Goal: Task Accomplishment & Management: Manage account settings

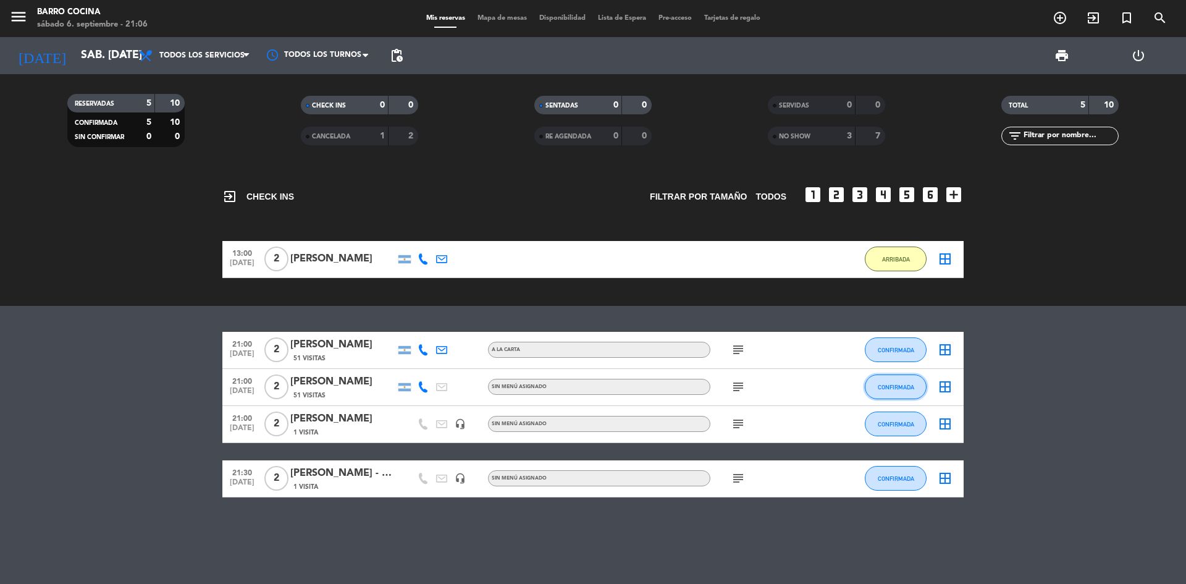
click at [886, 387] on span "CONFIRMADA" at bounding box center [896, 387] width 36 height 7
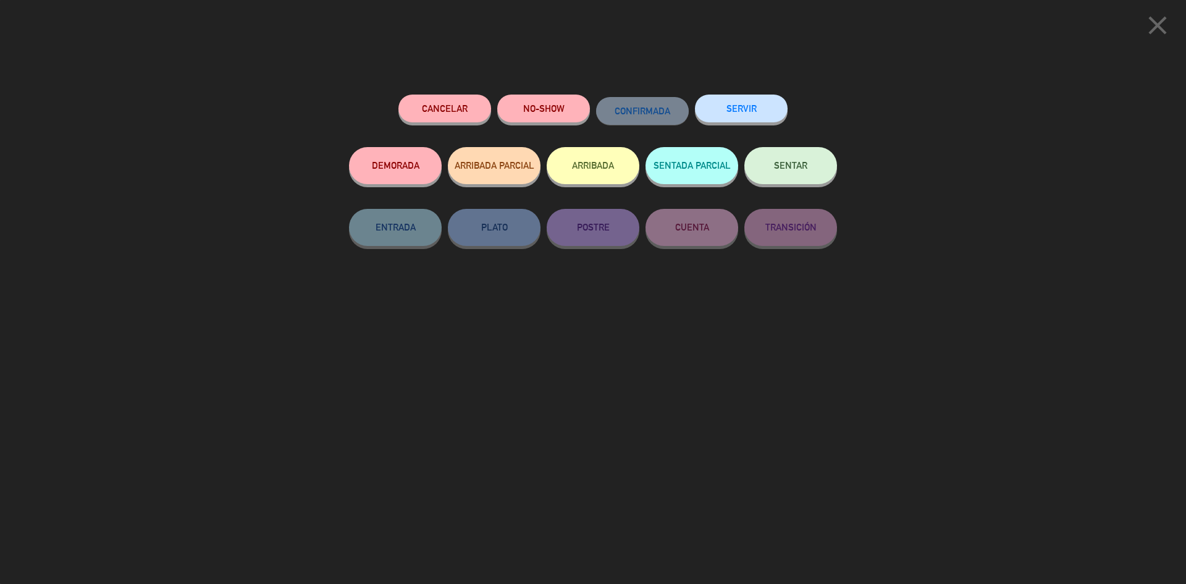
click at [589, 159] on button "ARRIBADA" at bounding box center [593, 165] width 93 height 37
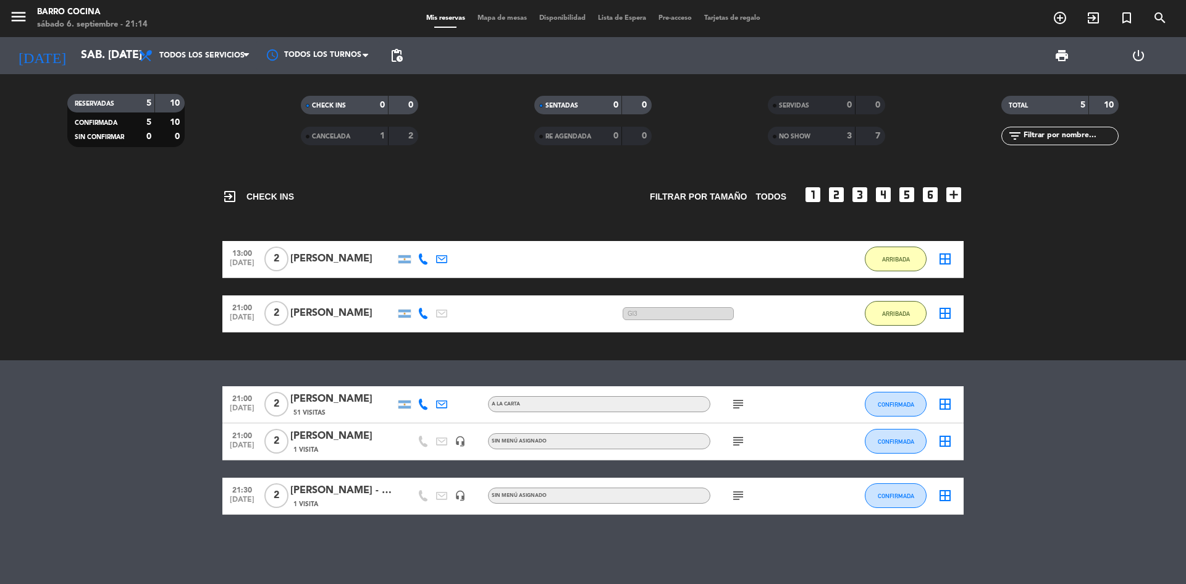
click at [735, 406] on icon "subject" at bounding box center [738, 404] width 15 height 15
click at [737, 448] on icon "subject" at bounding box center [738, 441] width 15 height 15
click at [736, 405] on icon "subject" at bounding box center [738, 404] width 15 height 15
click at [734, 442] on icon "subject" at bounding box center [738, 441] width 15 height 15
click at [693, 378] on div "exit_to_app CHECK INS Filtrar por tamaño TODOS looks_one looks_two looks_3 look…" at bounding box center [593, 375] width 1186 height 417
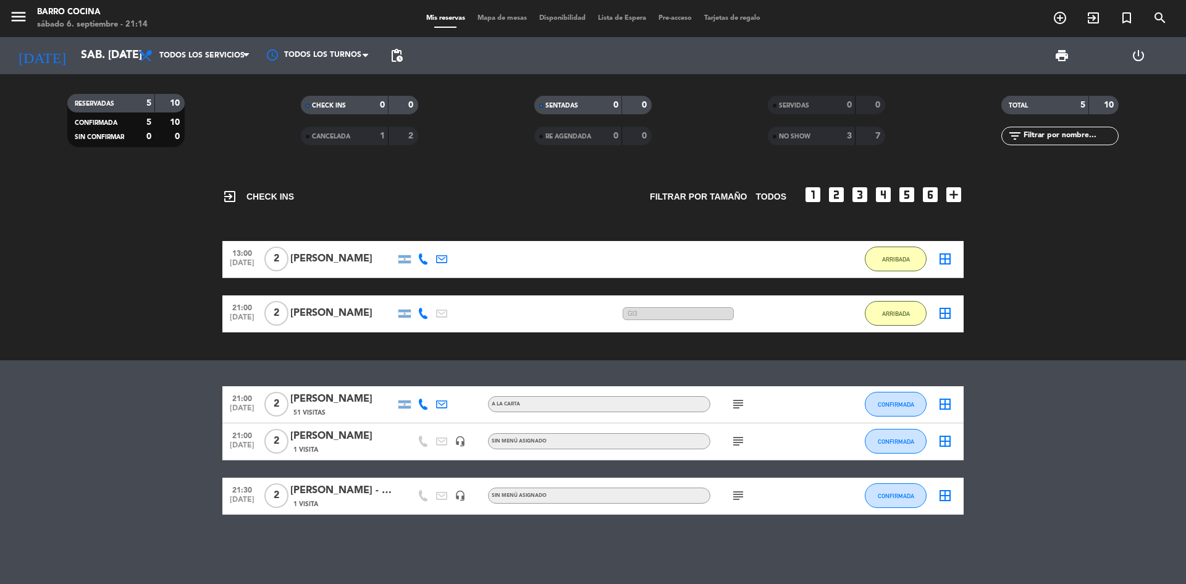
click at [734, 400] on icon "subject" at bounding box center [738, 404] width 15 height 15
click at [735, 442] on icon "subject" at bounding box center [738, 441] width 15 height 15
click at [712, 385] on div "exit_to_app CHECK INS Filtrar por tamaño TODOS looks_one looks_two looks_3 look…" at bounding box center [593, 375] width 1186 height 417
click at [734, 398] on icon "subject" at bounding box center [738, 404] width 15 height 15
click at [191, 379] on div "exit_to_app CHECK INS Filtrar por tamaño TODOS looks_one looks_two looks_3 look…" at bounding box center [593, 375] width 1186 height 417
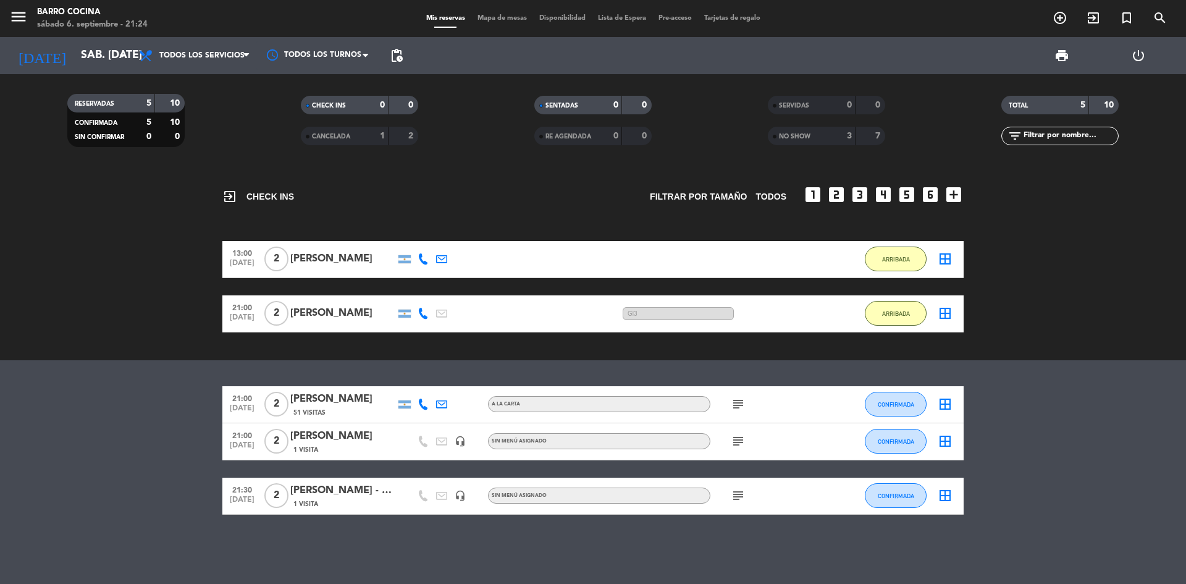
drag, startPoint x: 746, startPoint y: 406, endPoint x: 740, endPoint y: 402, distance: 6.7
click at [740, 402] on span "subject" at bounding box center [738, 404] width 19 height 15
click at [740, 402] on icon "subject" at bounding box center [738, 404] width 15 height 15
click at [883, 399] on button "CONFIRMADA" at bounding box center [896, 404] width 62 height 25
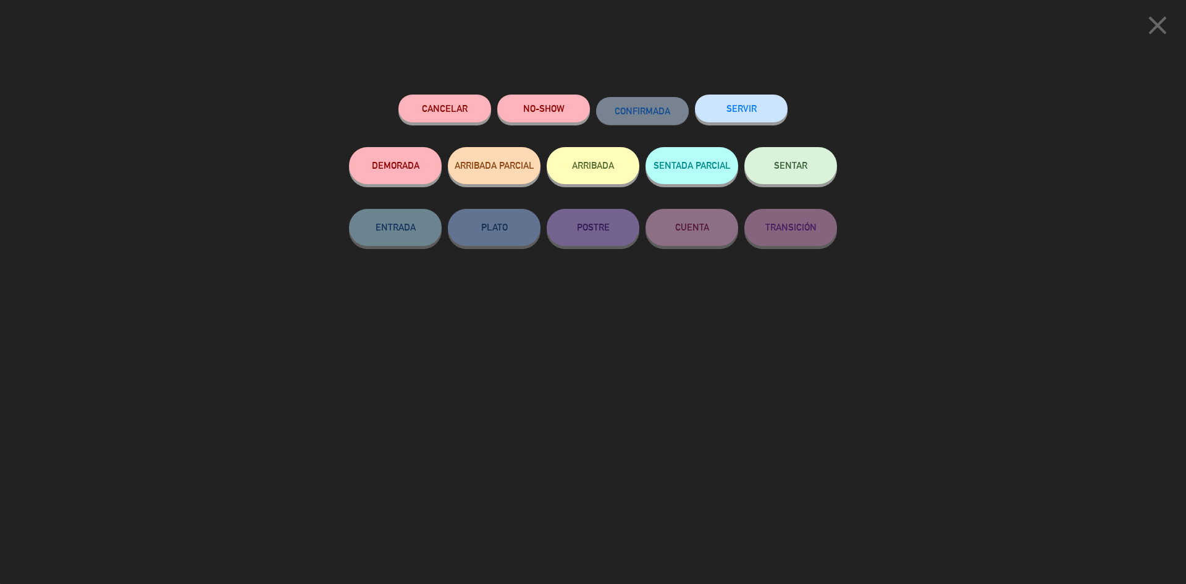
click at [620, 175] on button "ARRIBADA" at bounding box center [593, 165] width 93 height 37
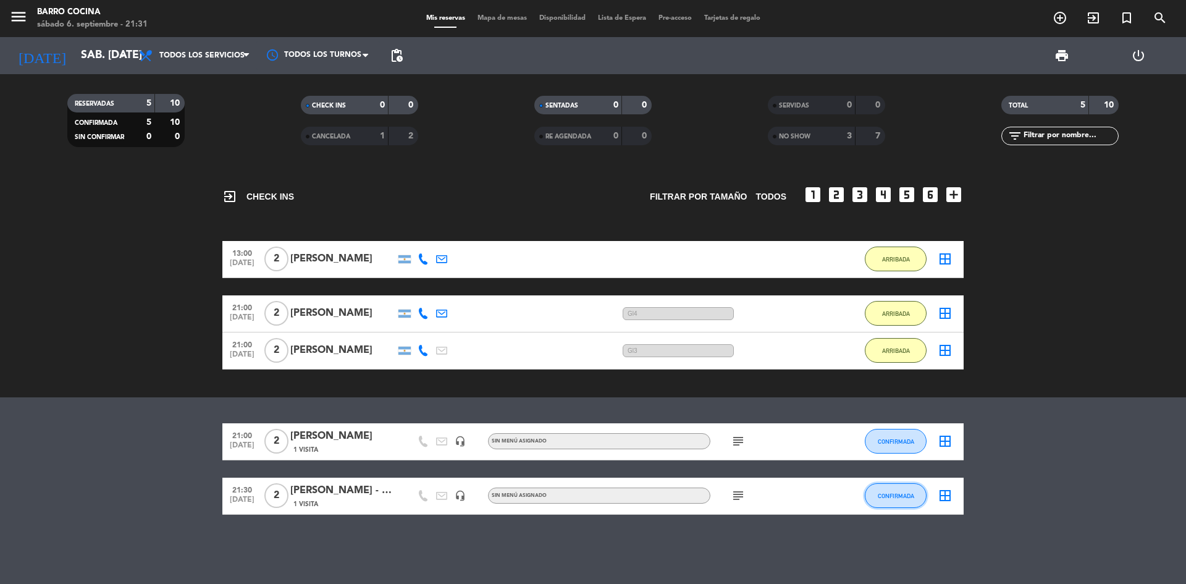
click at [904, 494] on span "CONFIRMADA" at bounding box center [896, 495] width 36 height 7
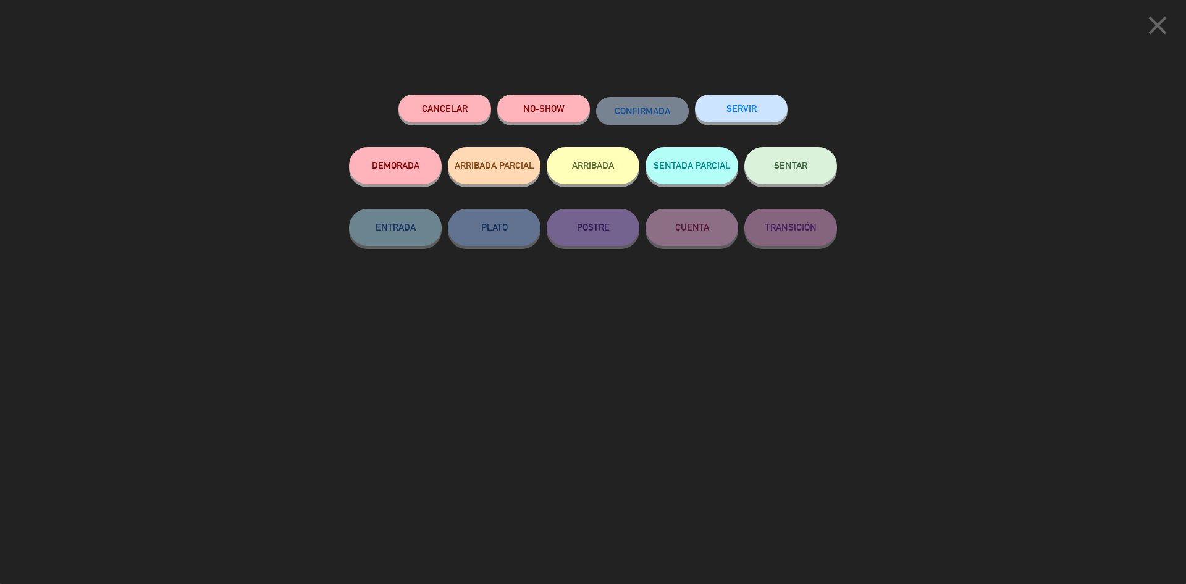
click at [588, 169] on button "ARRIBADA" at bounding box center [593, 165] width 93 height 37
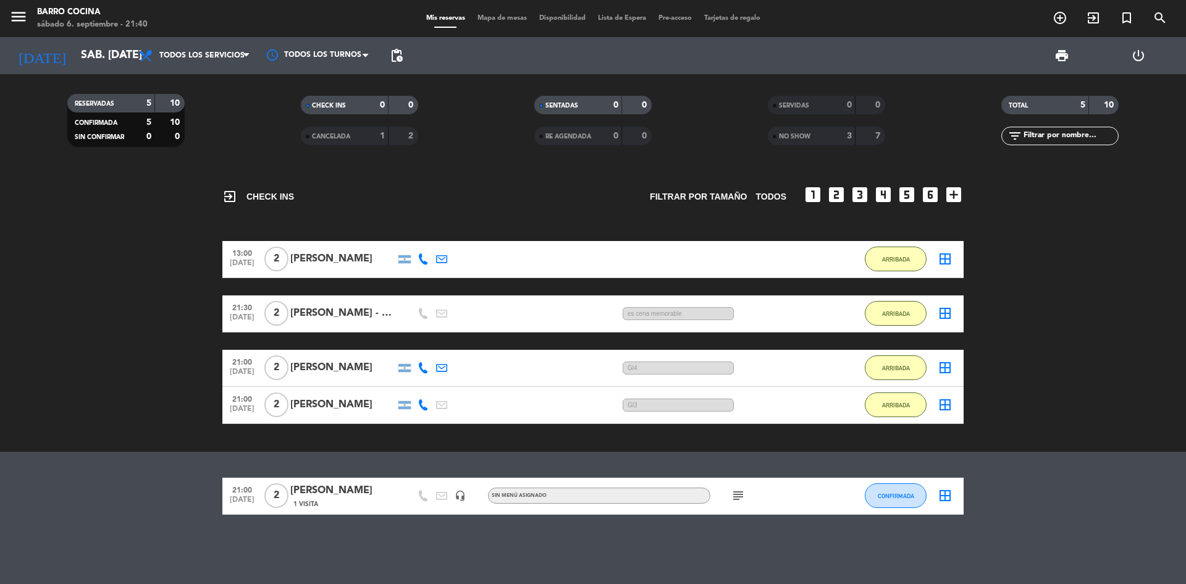
click at [351, 321] on div "[PERSON_NAME] - GL2" at bounding box center [342, 313] width 105 height 16
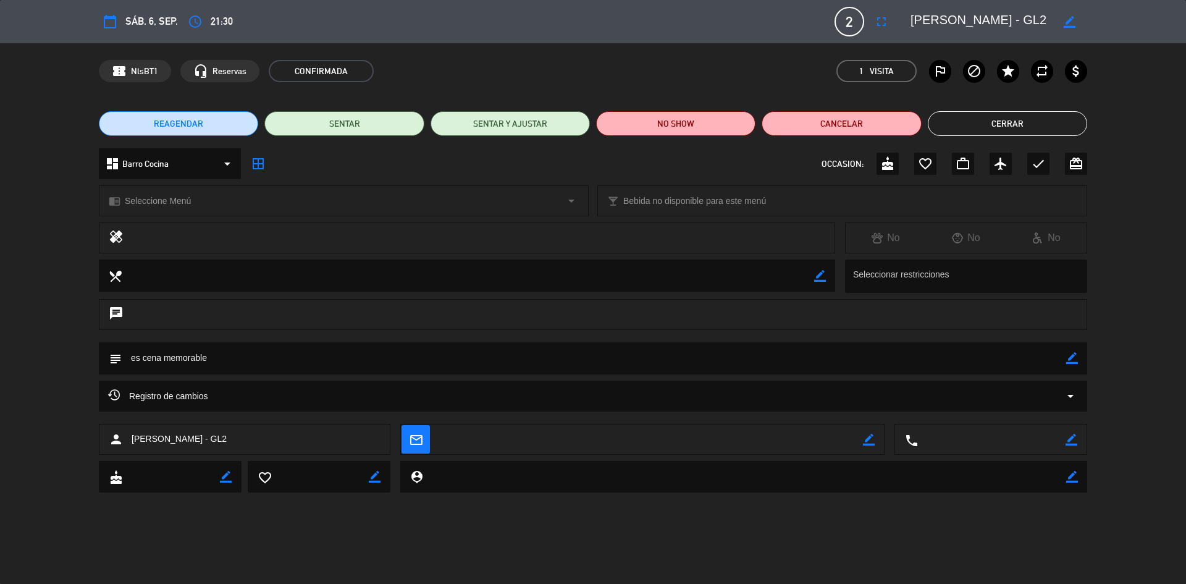
click at [1020, 112] on button "Cerrar" at bounding box center [1007, 123] width 159 height 25
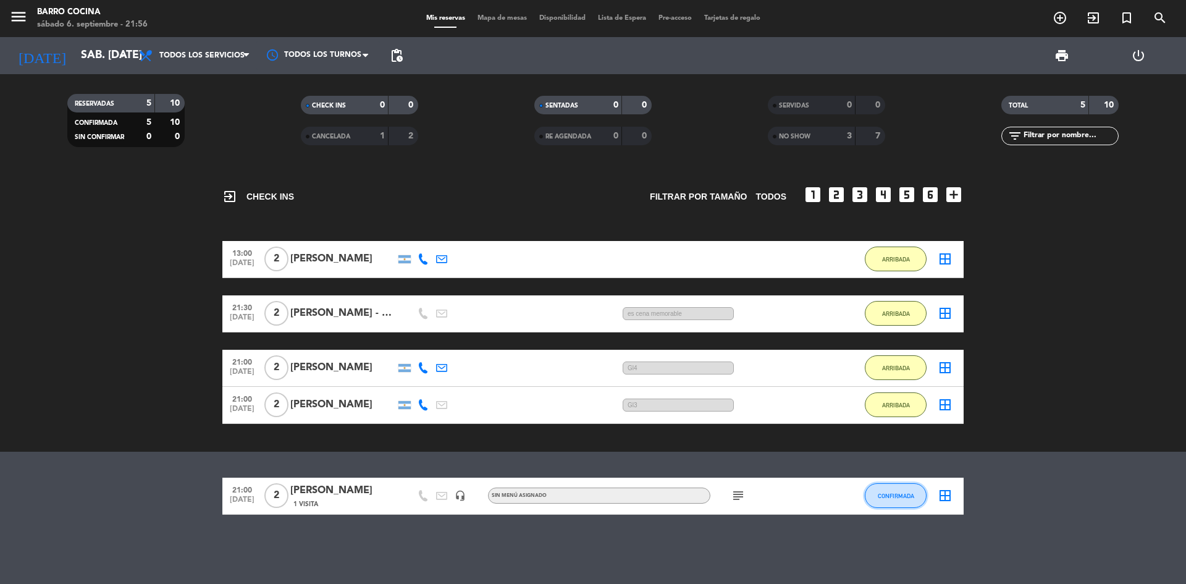
click at [901, 507] on button "CONFIRMADA" at bounding box center [896, 495] width 62 height 25
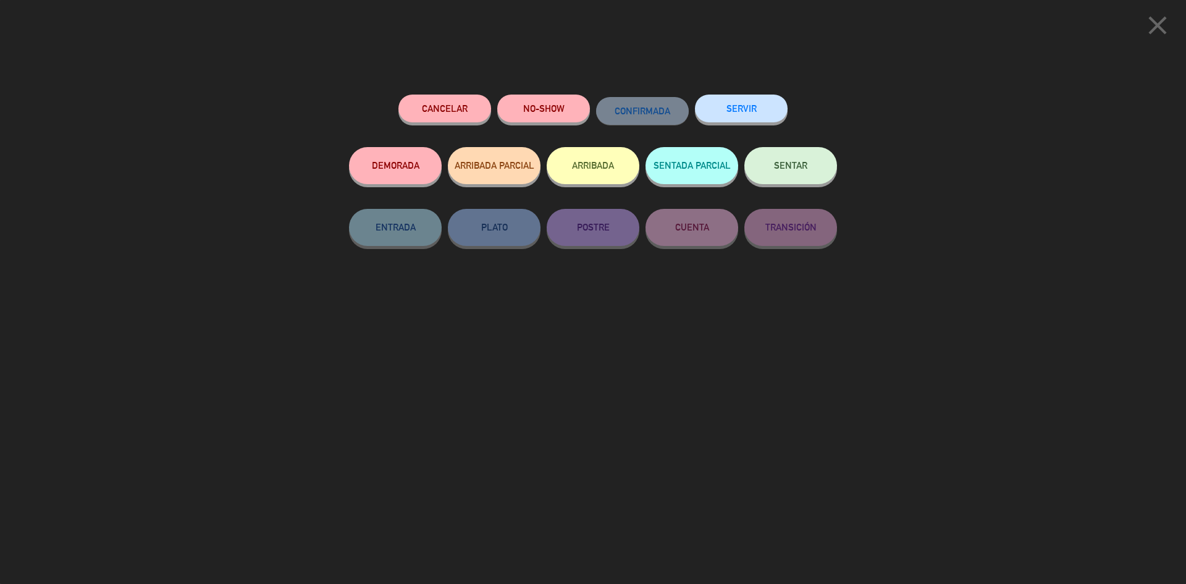
click at [460, 104] on button "Cancelar" at bounding box center [444, 109] width 93 height 28
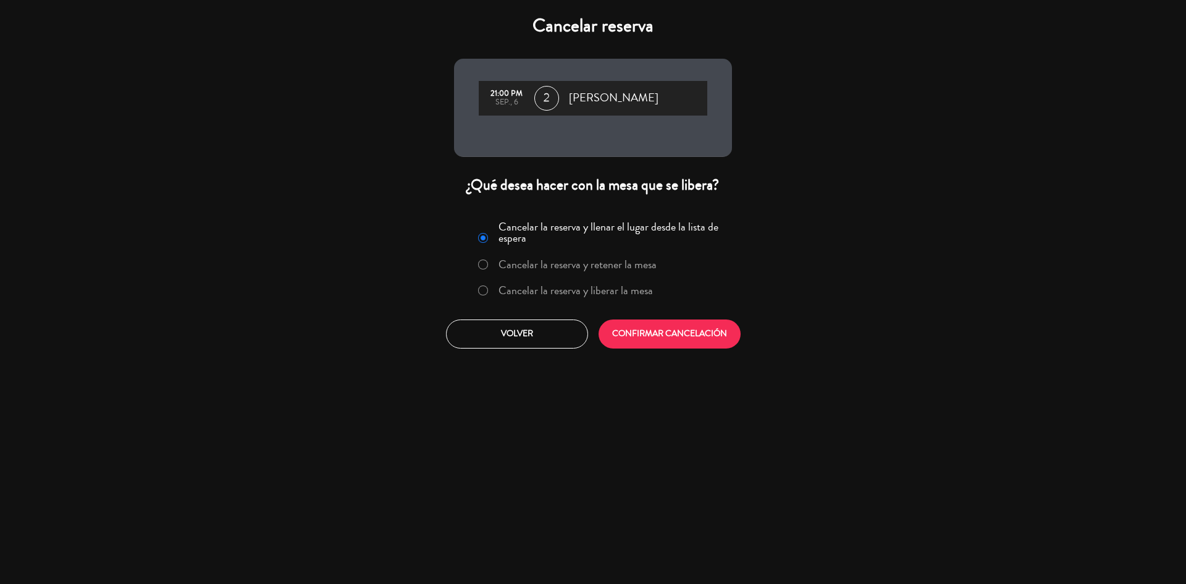
drag, startPoint x: 645, startPoint y: 350, endPoint x: 654, endPoint y: 340, distance: 13.5
click at [654, 340] on div "Cancelar la reserva y llenar el lugar desde la lista de espera Cancelar la rese…" at bounding box center [593, 282] width 296 height 149
click at [654, 340] on button "CONFIRMAR CANCELACIÓN" at bounding box center [670, 333] width 142 height 29
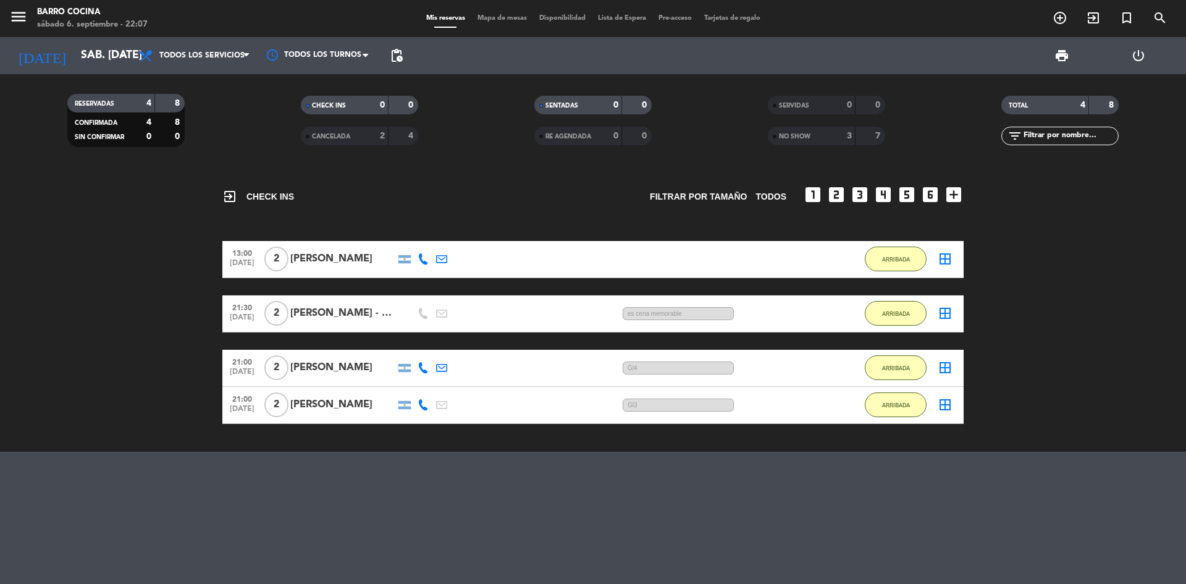
drag, startPoint x: 290, startPoint y: 371, endPoint x: 374, endPoint y: 371, distance: 84.0
click at [374, 371] on div "21:00 [DATE] 2 [PERSON_NAME] 44 MIN / 5:30 H sms Gl4 ARRIBADA border_all" at bounding box center [592, 368] width 741 height 37
copy div "[PERSON_NAME]"
click at [335, 311] on div "[PERSON_NAME] - GL2" at bounding box center [342, 313] width 105 height 16
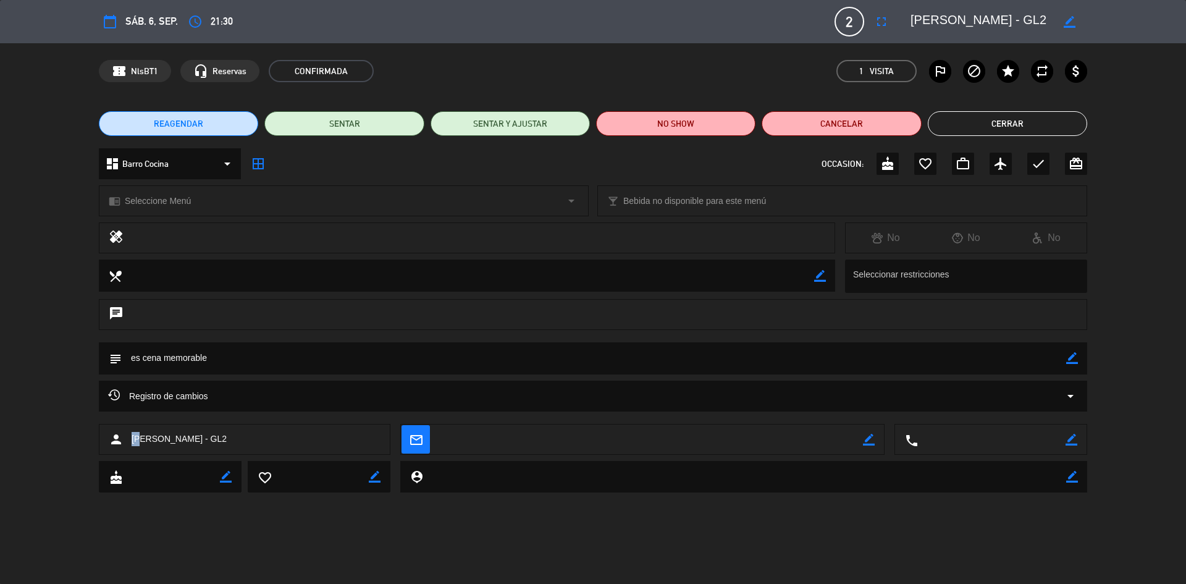
drag, startPoint x: 131, startPoint y: 439, endPoint x: 142, endPoint y: 439, distance: 11.1
click at [142, 439] on div "person [PERSON_NAME] - GL2" at bounding box center [245, 439] width 292 height 31
click at [142, 439] on span "[PERSON_NAME] - GL2" at bounding box center [179, 439] width 95 height 14
click at [996, 122] on button "Cerrar" at bounding box center [1007, 123] width 159 height 25
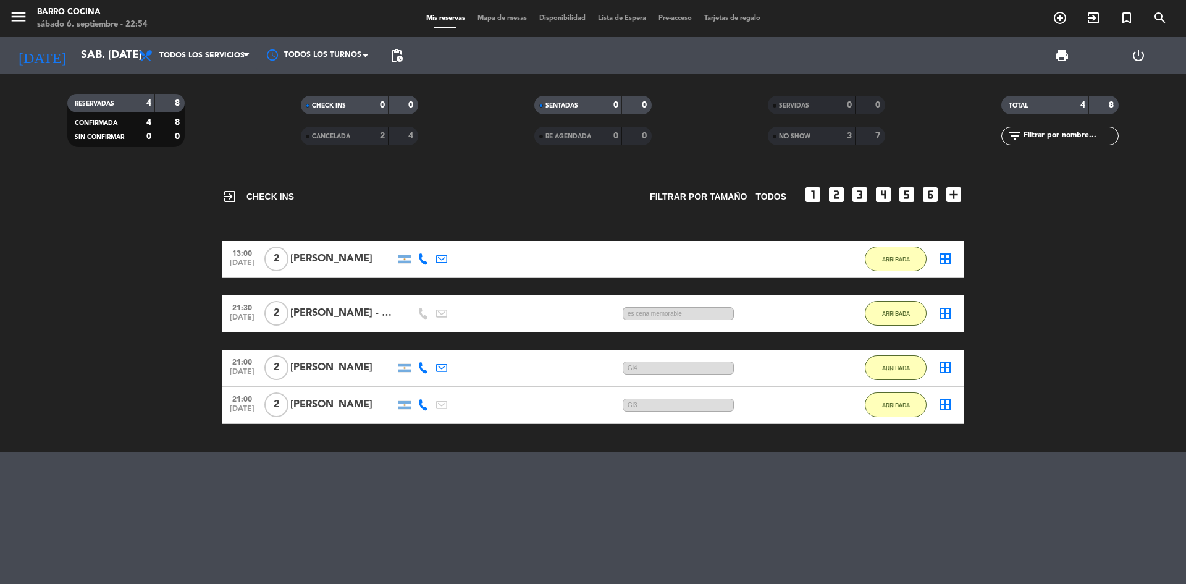
click at [345, 312] on div "[PERSON_NAME] - GL2" at bounding box center [342, 313] width 105 height 16
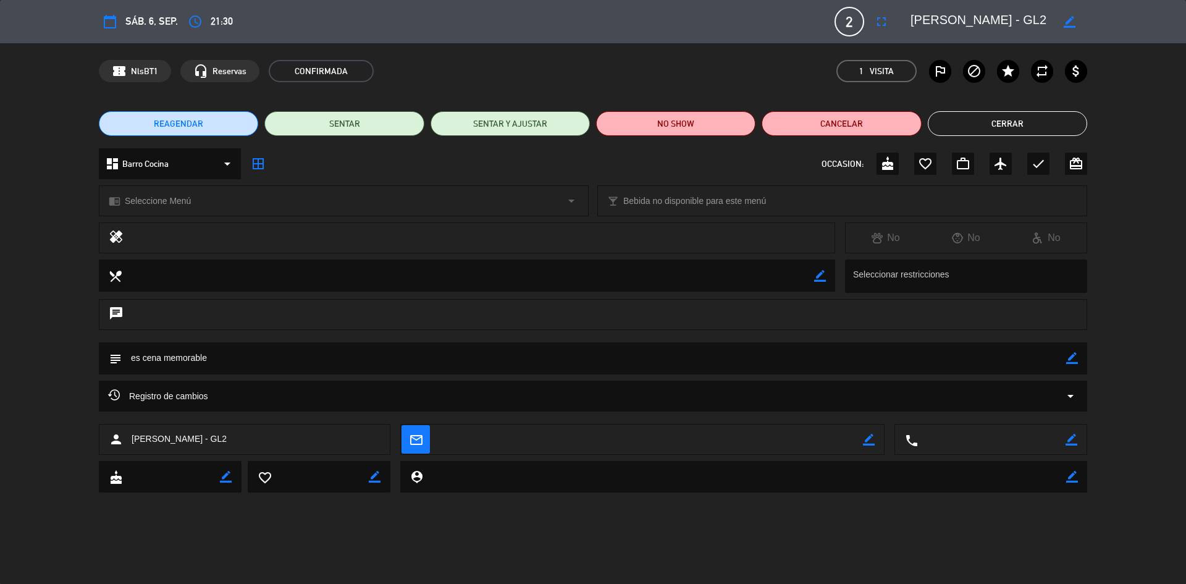
click at [994, 129] on button "Cerrar" at bounding box center [1007, 123] width 159 height 25
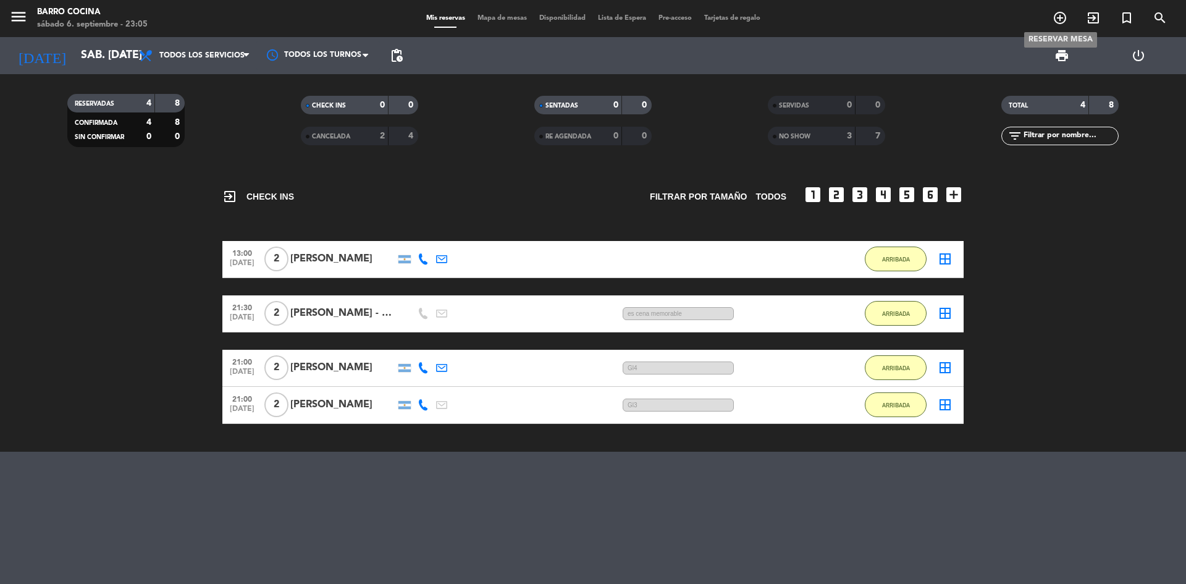
click at [1060, 26] on span "add_circle_outline" at bounding box center [1059, 17] width 33 height 21
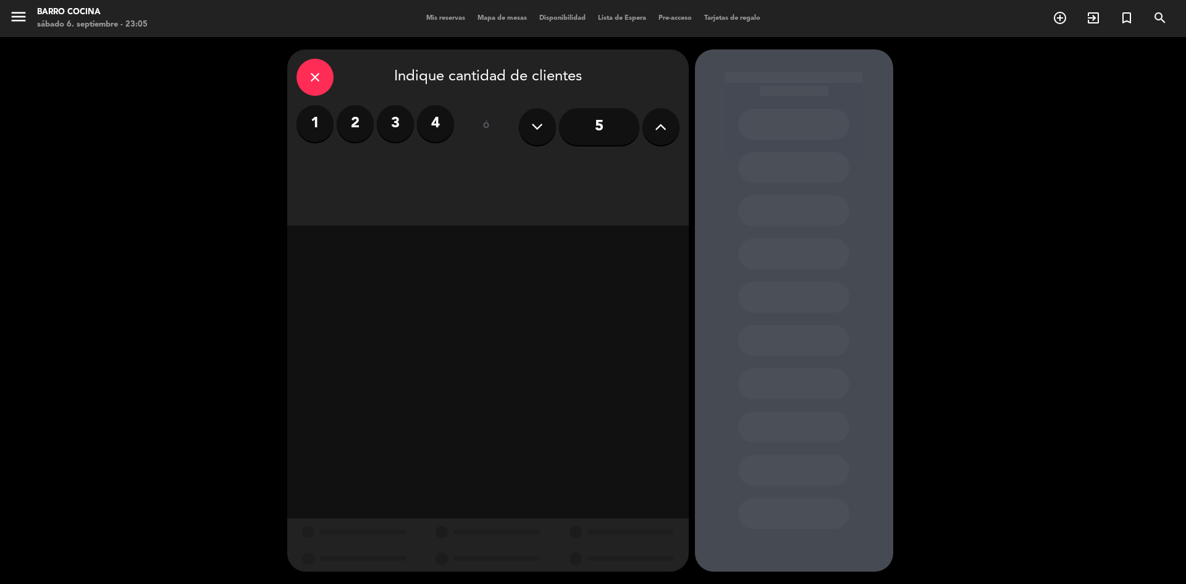
click at [358, 126] on label "2" at bounding box center [355, 123] width 37 height 37
click at [485, 170] on div "Almuerzo" at bounding box center [487, 169] width 125 height 25
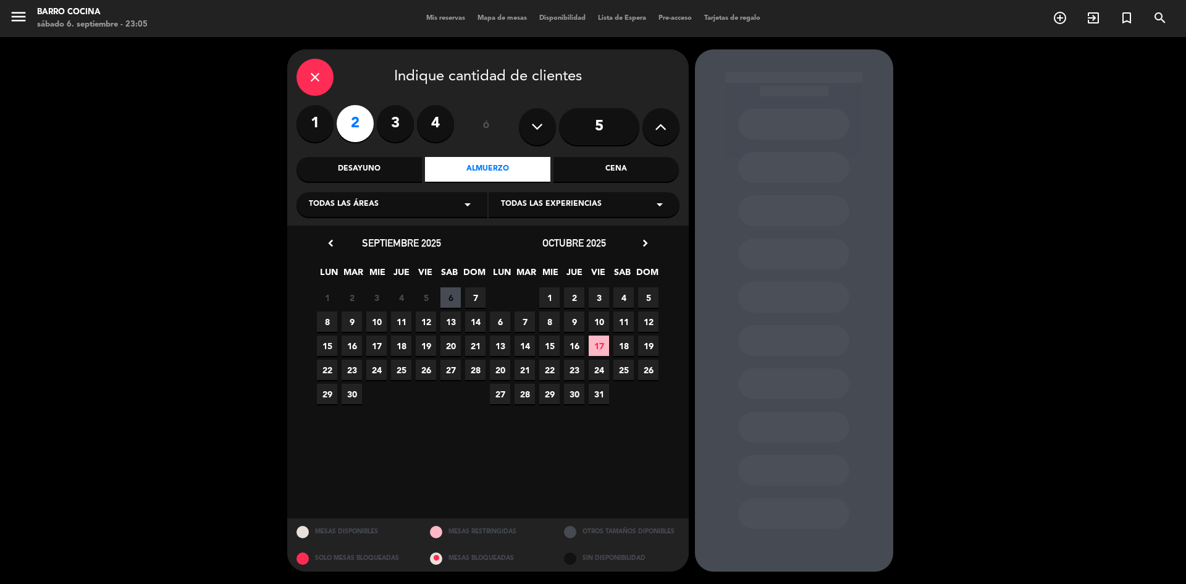
click at [477, 300] on span "7" at bounding box center [475, 297] width 20 height 20
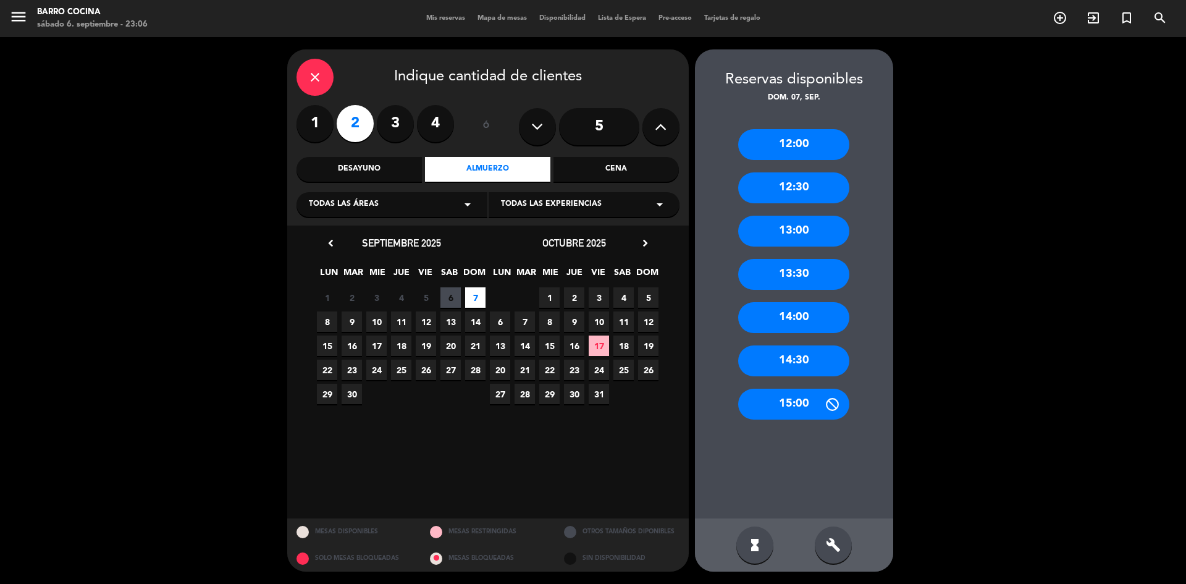
click at [800, 269] on div "13:30" at bounding box center [793, 274] width 111 height 31
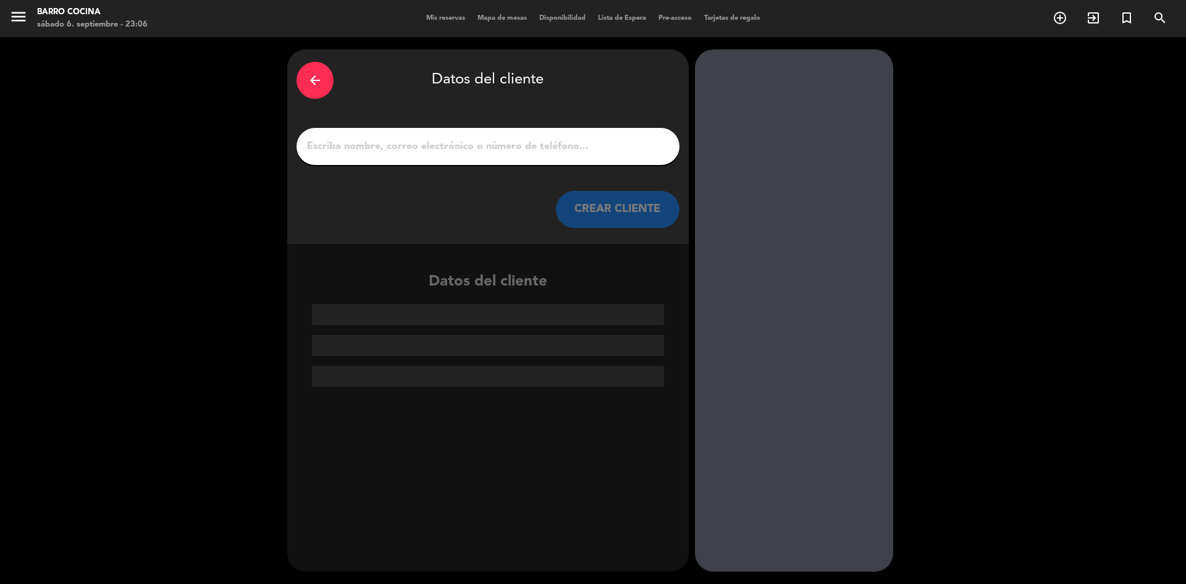
click at [480, 140] on input "1" at bounding box center [488, 146] width 364 height 17
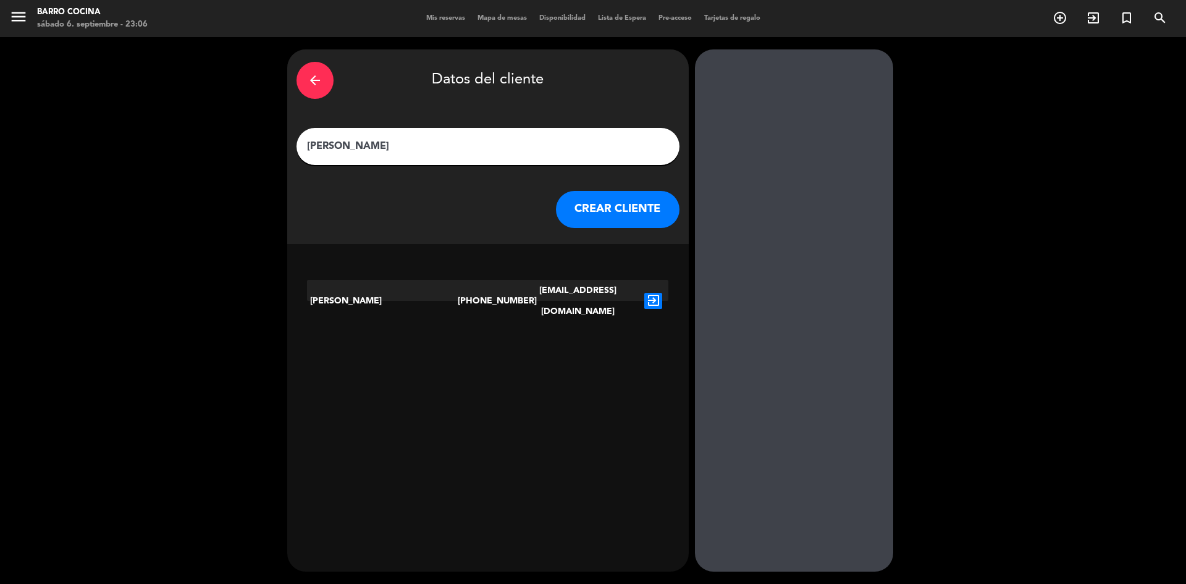
type input "[PERSON_NAME]"
click at [597, 220] on button "CREAR CLIENTE" at bounding box center [618, 209] width 124 height 37
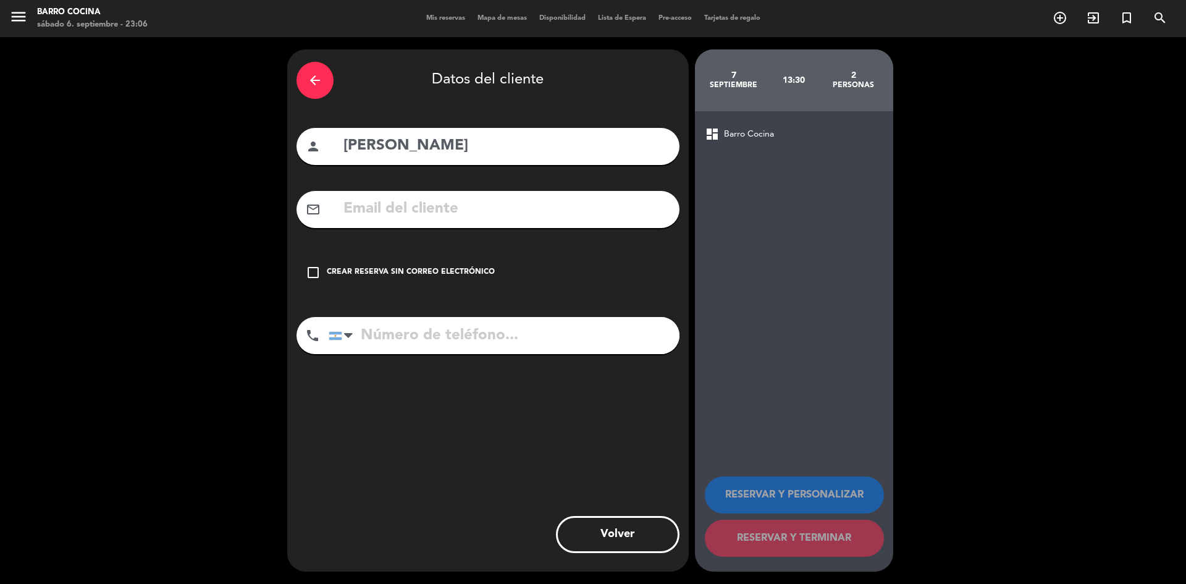
click at [390, 343] on input "tel" at bounding box center [504, 335] width 351 height 37
type input "5492616237857"
click at [470, 267] on div "Crear reserva sin correo electrónico" at bounding box center [411, 272] width 168 height 12
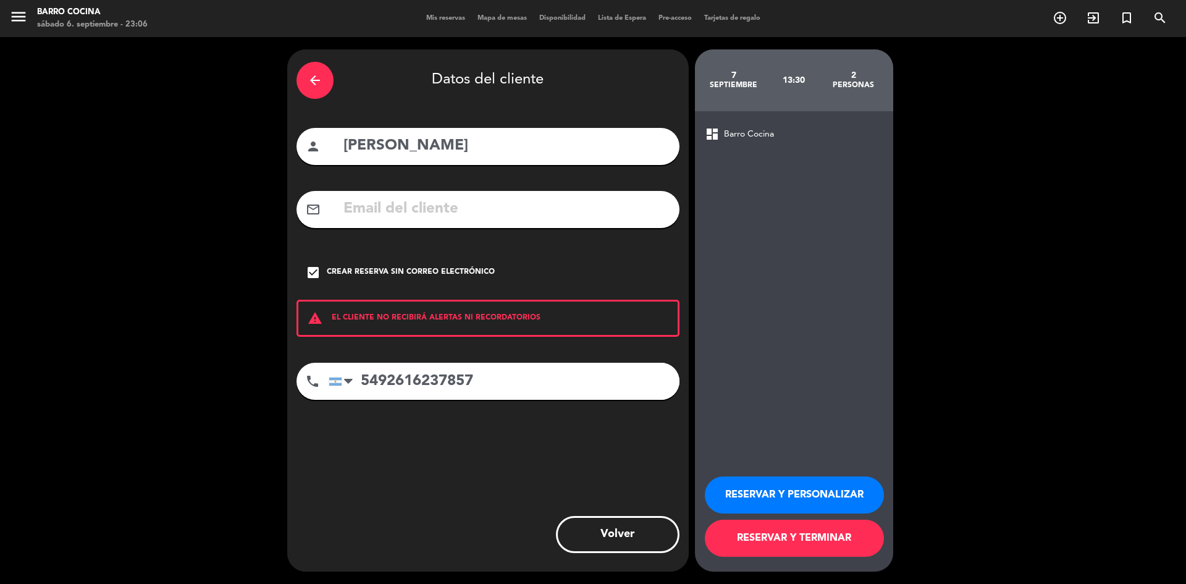
click at [739, 535] on button "RESERVAR Y TERMINAR" at bounding box center [794, 537] width 179 height 37
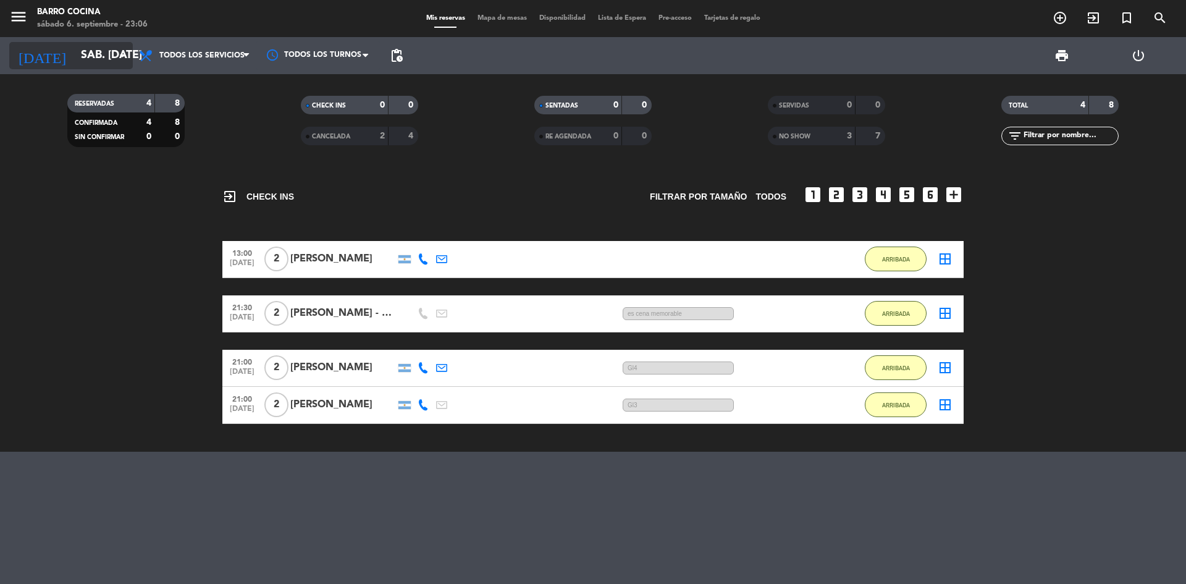
click at [102, 45] on input "sáb. [DATE]" at bounding box center [146, 55] width 143 height 25
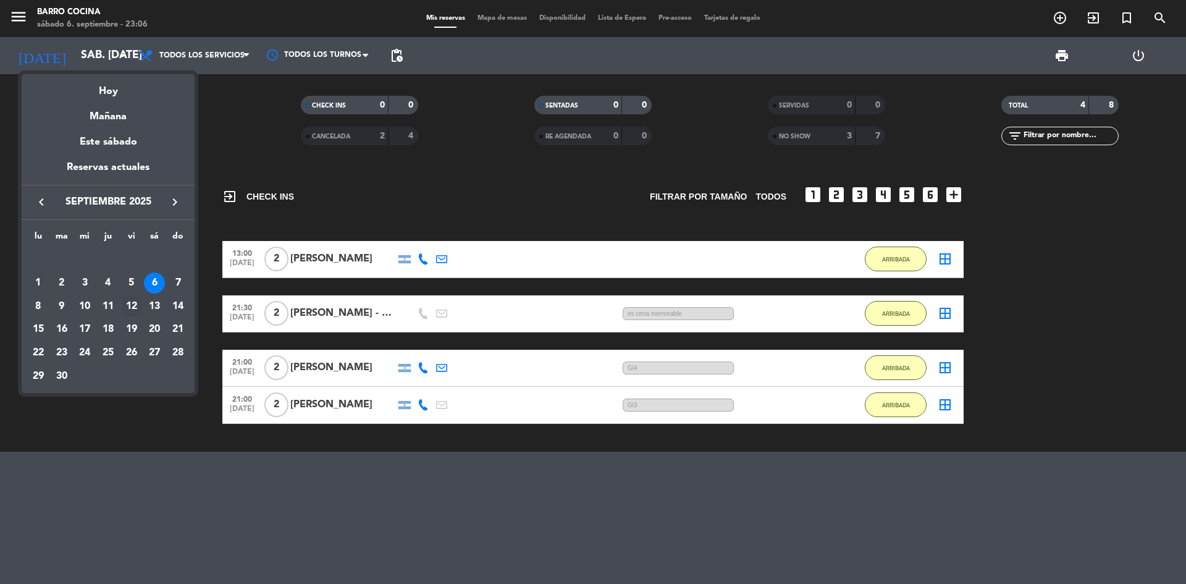
click at [133, 311] on div "12" at bounding box center [131, 306] width 21 height 21
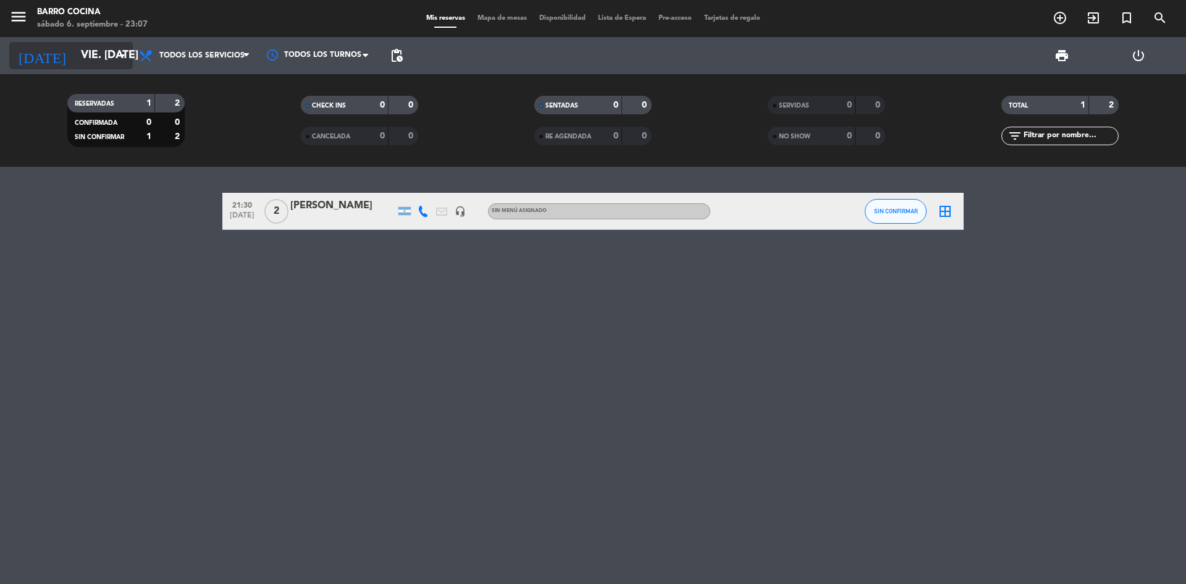
click at [98, 49] on input "vie. [DATE]" at bounding box center [146, 55] width 143 height 25
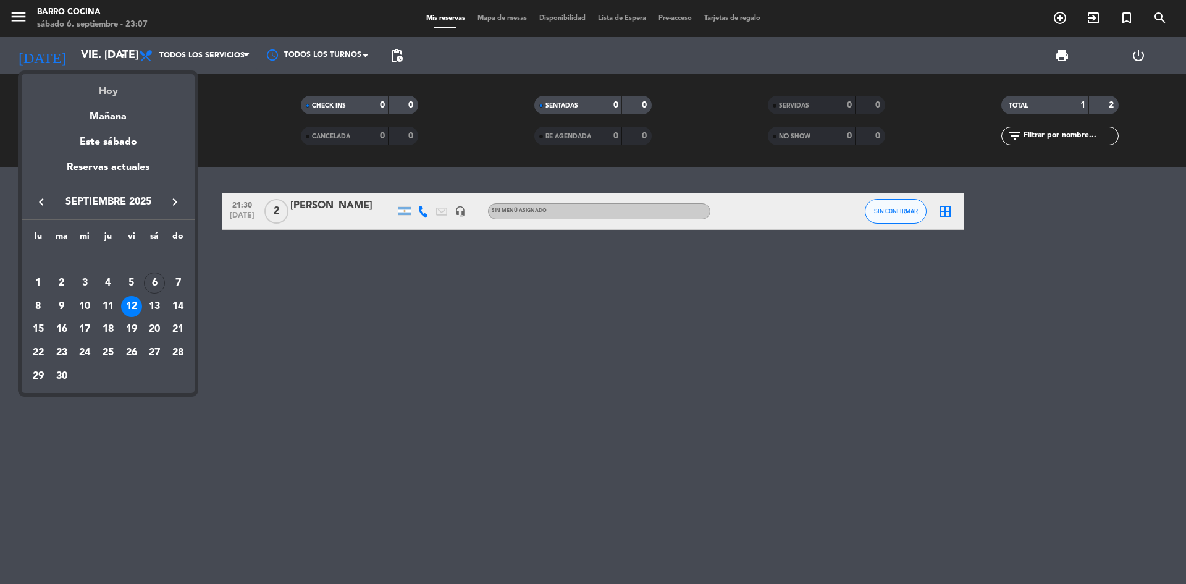
click at [114, 82] on div "Hoy" at bounding box center [108, 86] width 173 height 25
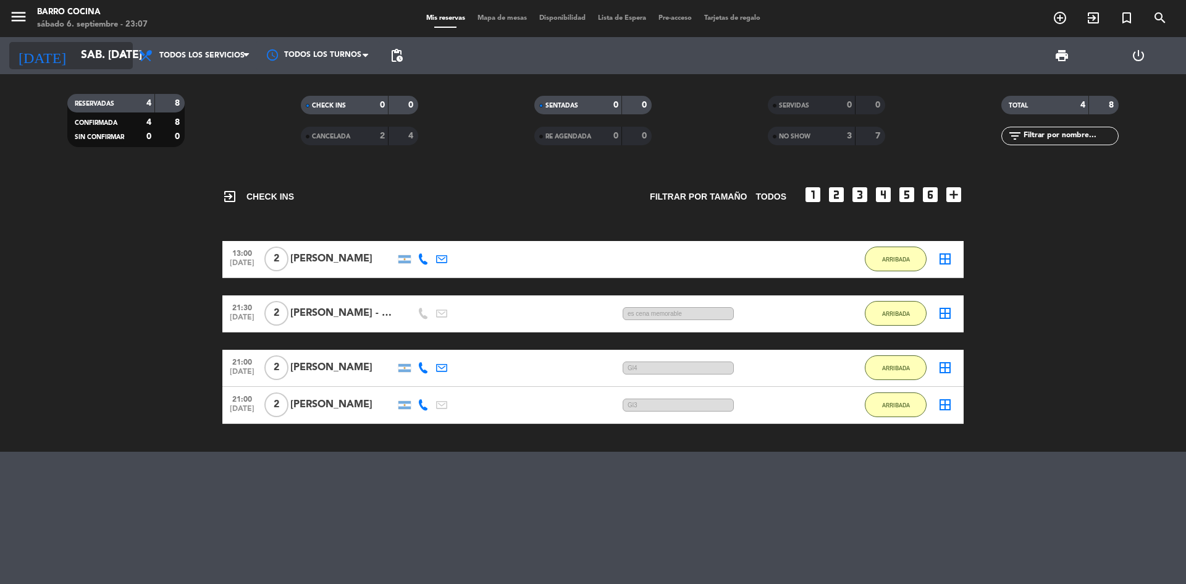
click at [103, 59] on input "sáb. [DATE]" at bounding box center [146, 55] width 143 height 25
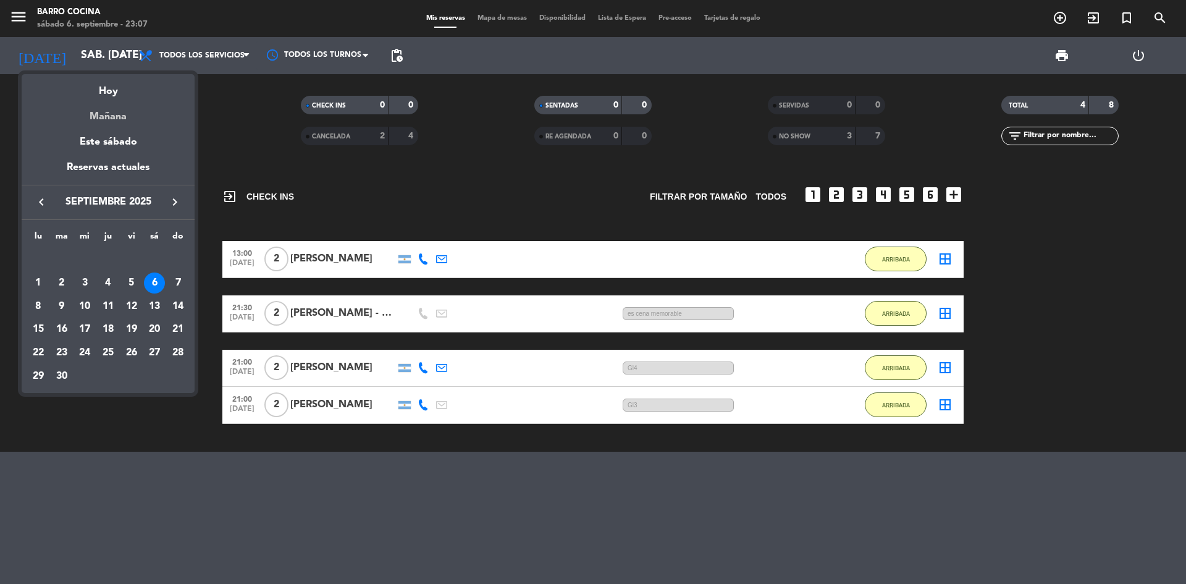
click at [133, 114] on div "Mañana" at bounding box center [108, 111] width 173 height 25
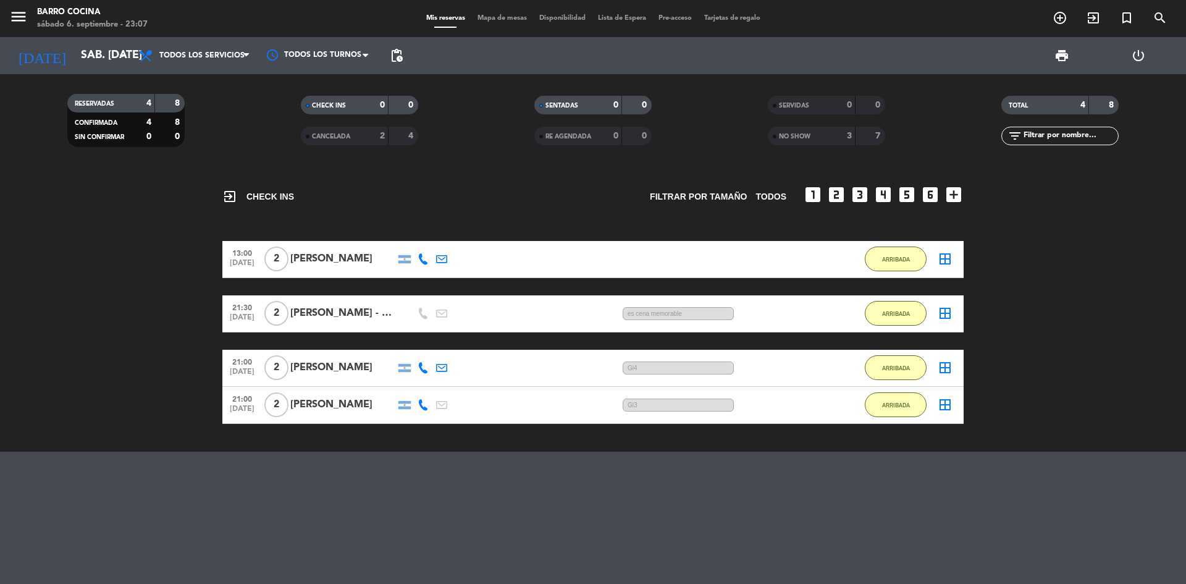
type input "dom. [DATE]"
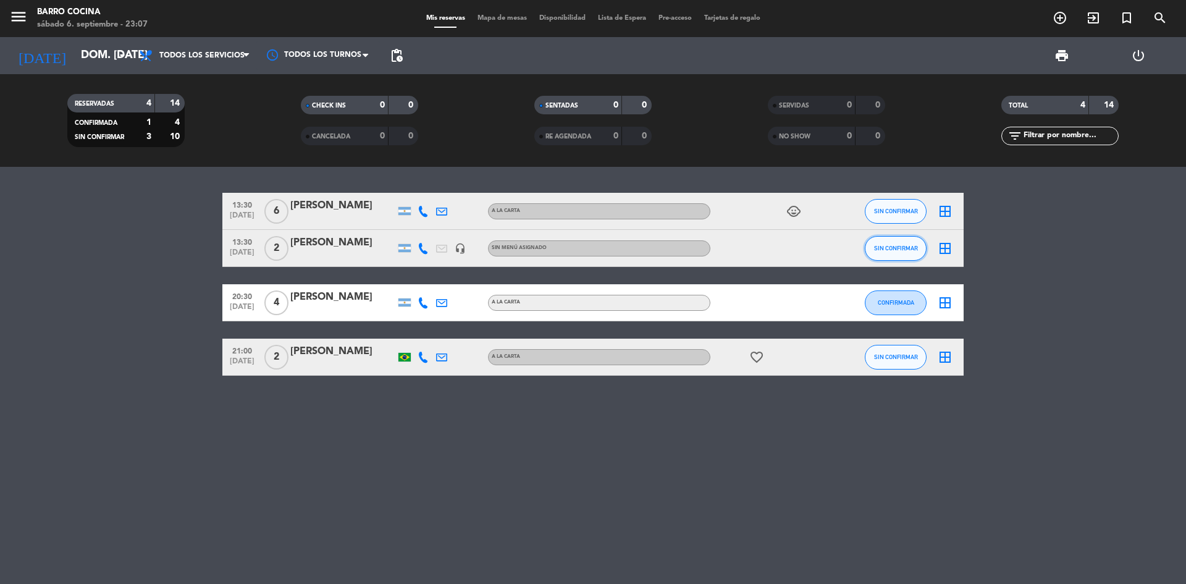
click at [876, 244] on button "SIN CONFIRMAR" at bounding box center [896, 248] width 62 height 25
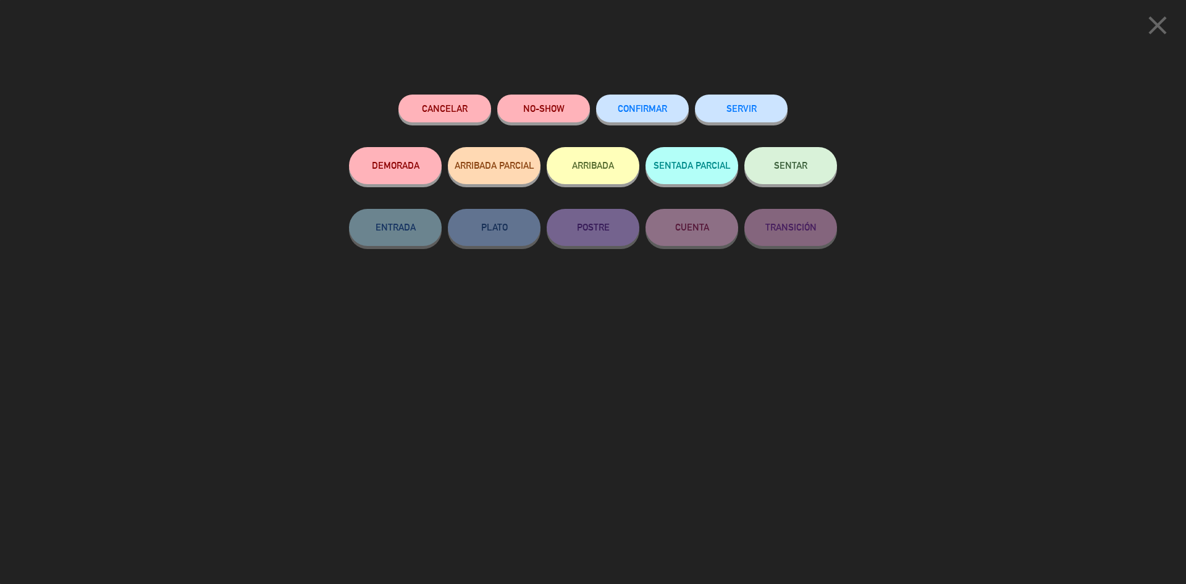
click at [633, 110] on span "CONFIRMAR" at bounding box center [642, 108] width 49 height 11
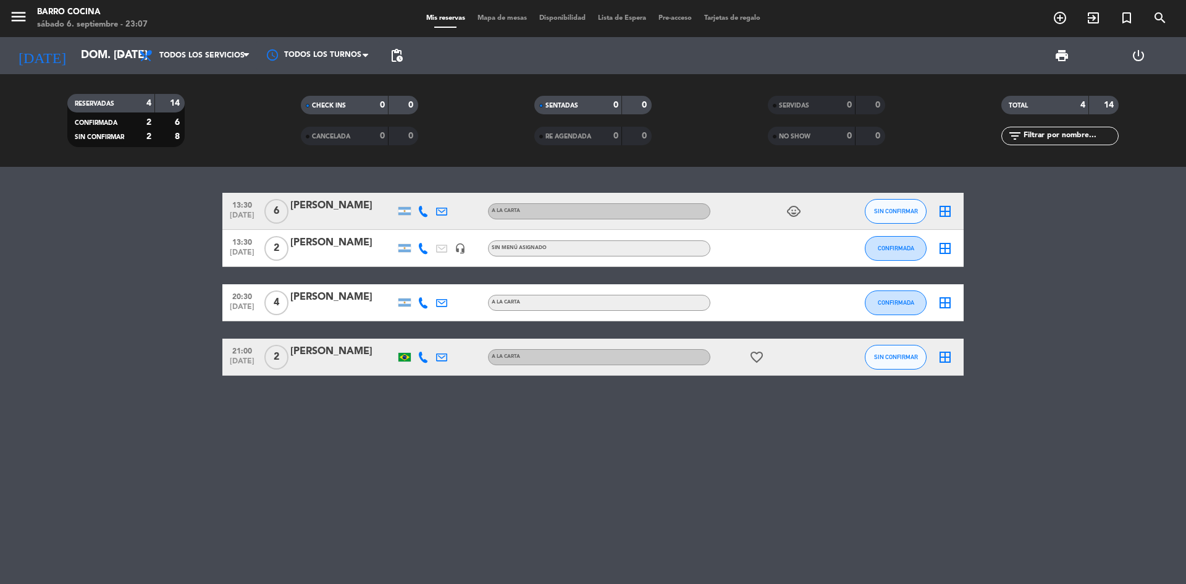
click at [460, 250] on icon "headset_mic" at bounding box center [460, 248] width 11 height 11
click at [456, 269] on div "13:30 [DATE] 6 [PERSON_NAME] A [PERSON_NAME] child_care SIN CONFIRMAR border_al…" at bounding box center [592, 284] width 741 height 183
click at [758, 359] on icon "favorite_border" at bounding box center [756, 357] width 15 height 15
click at [418, 408] on div "13:30 [DATE] 6 [PERSON_NAME] A [PERSON_NAME] child_care SIN CONFIRMAR border_al…" at bounding box center [593, 375] width 1186 height 417
